Goal: Information Seeking & Learning: Find specific fact

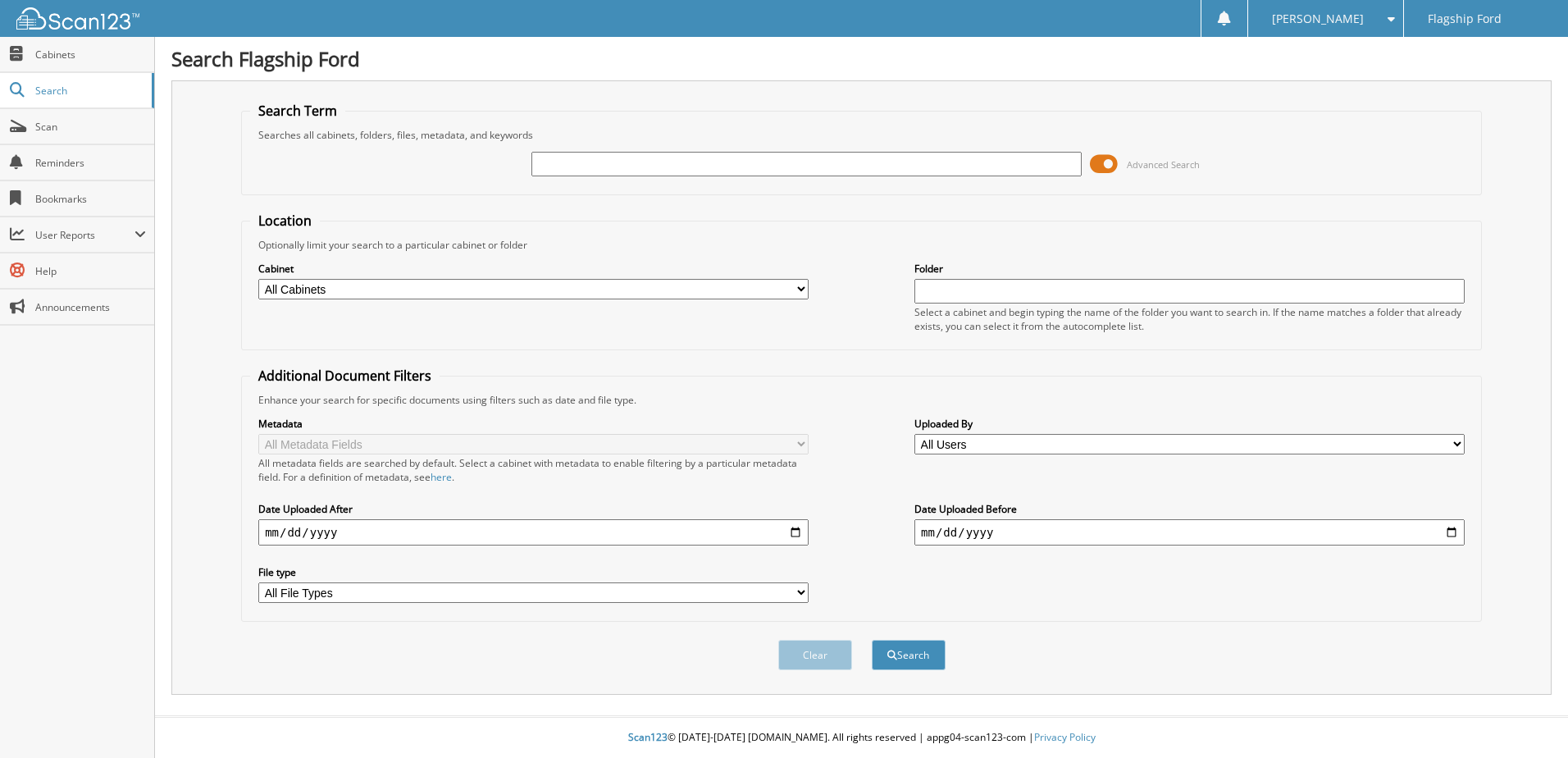
click at [536, 165] on input "text" at bounding box center [807, 164] width 550 height 25
click at [871, 640] on button "Search" at bounding box center [908, 654] width 74 height 30
type input "82617]"
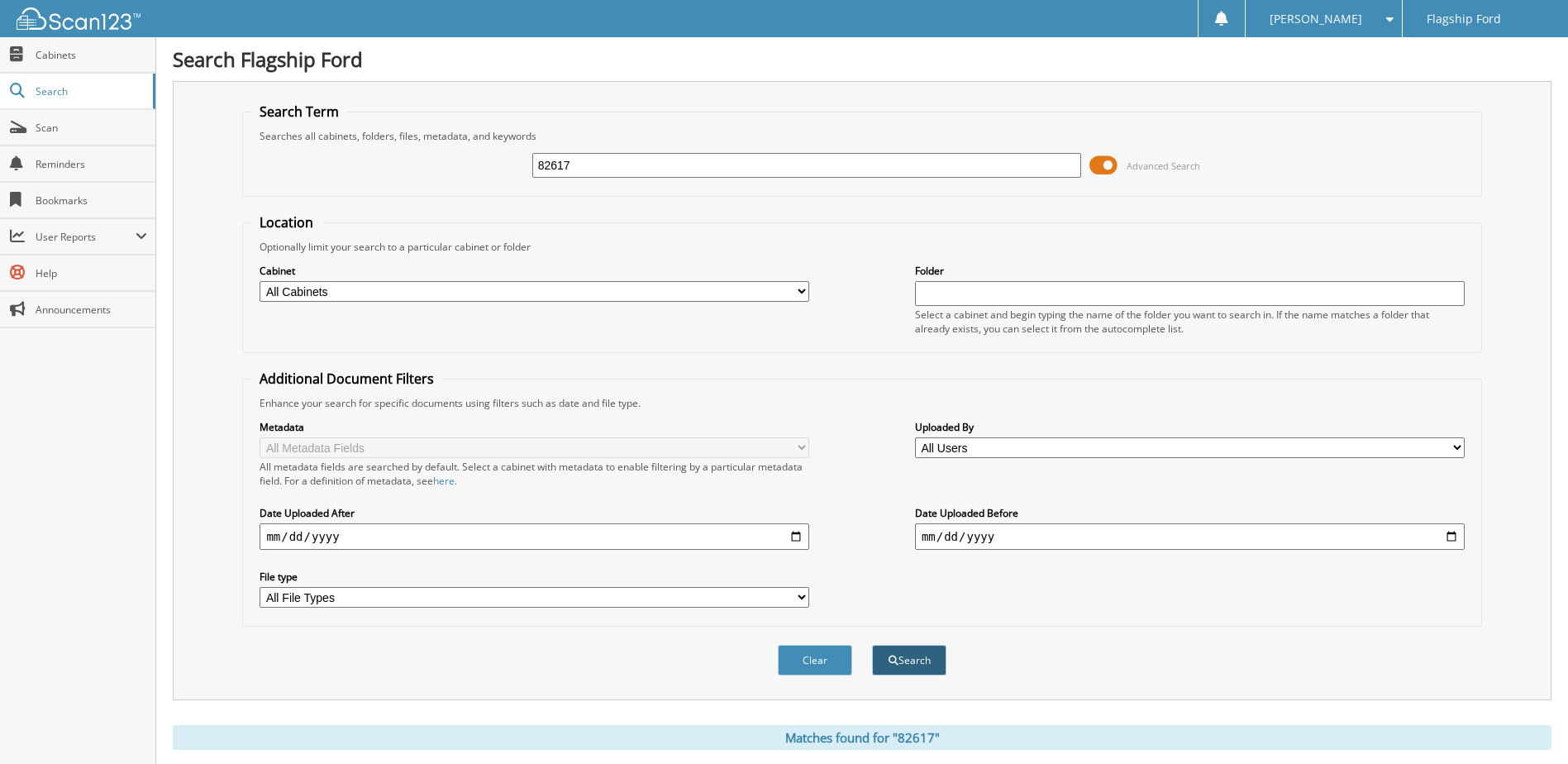
click at [913, 666] on button "Search" at bounding box center [909, 659] width 74 height 30
